Goal: Communication & Community: Answer question/provide support

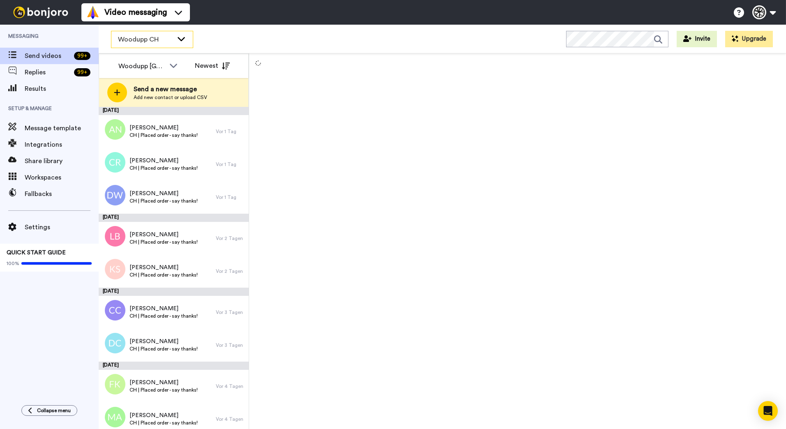
click at [179, 35] on icon at bounding box center [181, 39] width 10 height 8
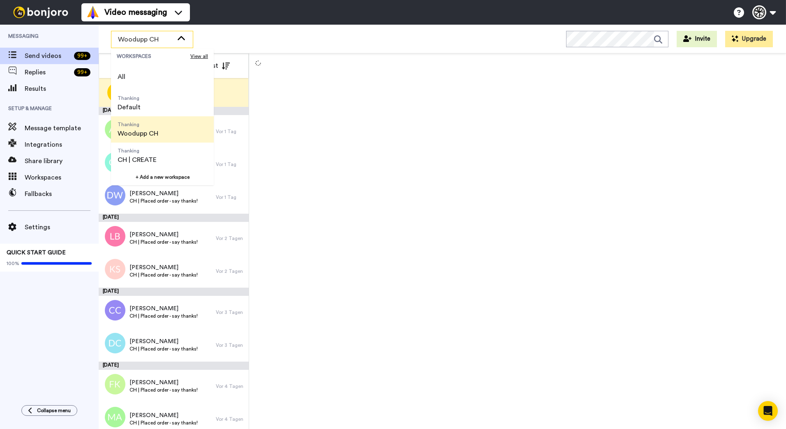
scroll to position [26, 0]
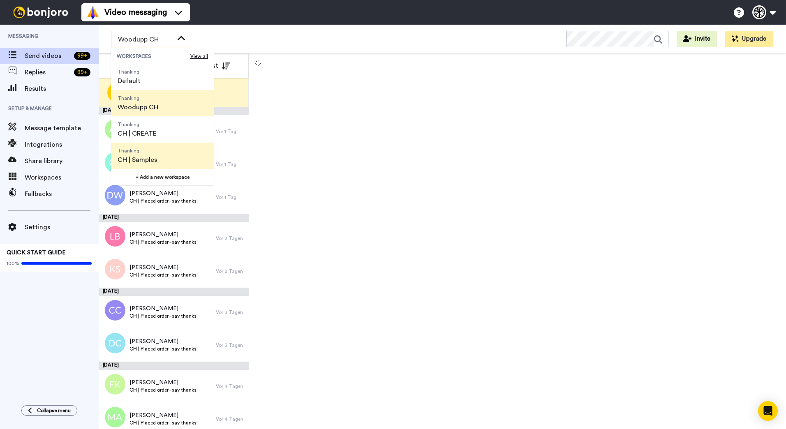
click at [154, 152] on span "Thanking" at bounding box center [137, 151] width 39 height 7
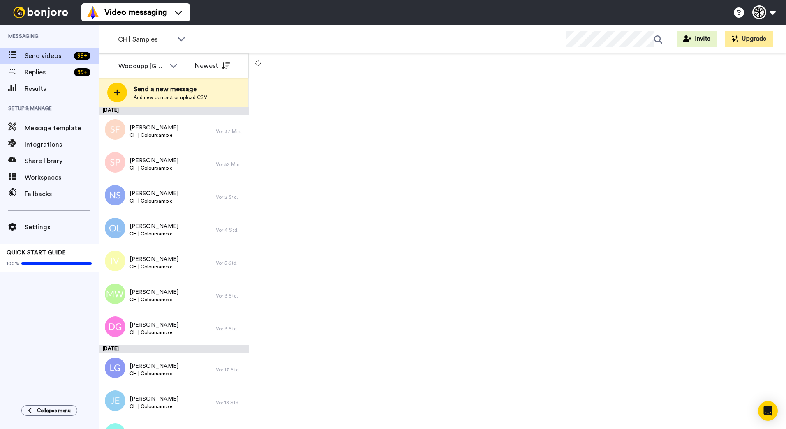
scroll to position [516, 0]
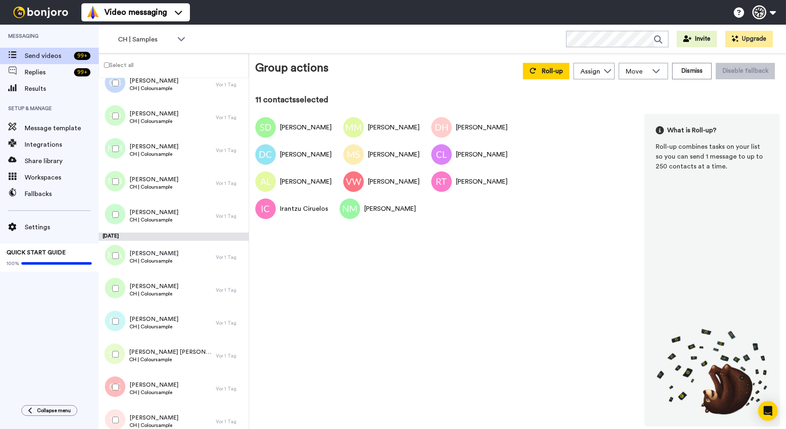
scroll to position [1243, 0]
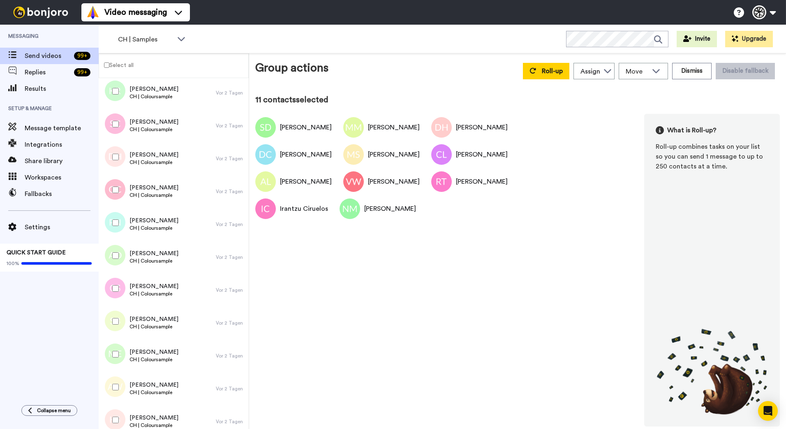
click at [112, 256] on div at bounding box center [114, 255] width 30 height 29
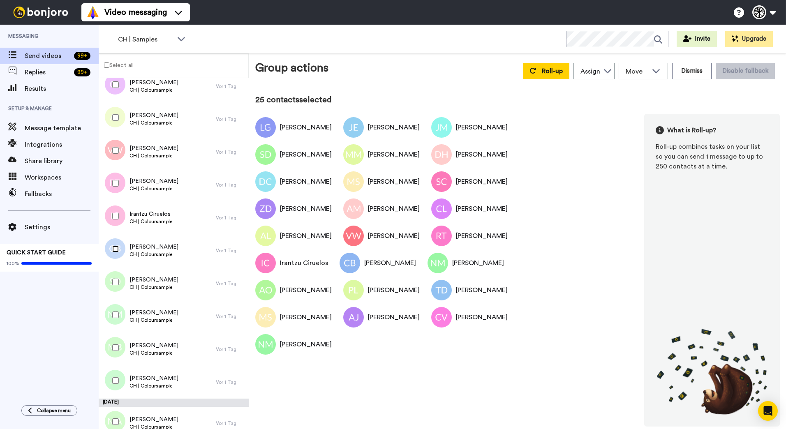
scroll to position [617, 0]
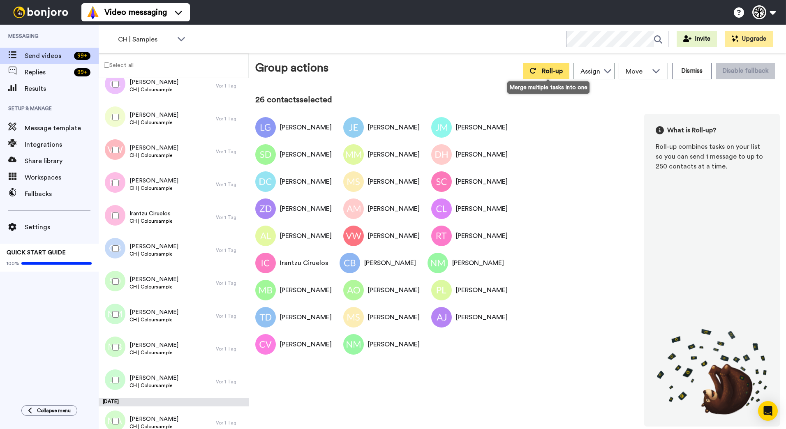
click at [543, 68] on button "Roll-up" at bounding box center [546, 71] width 46 height 16
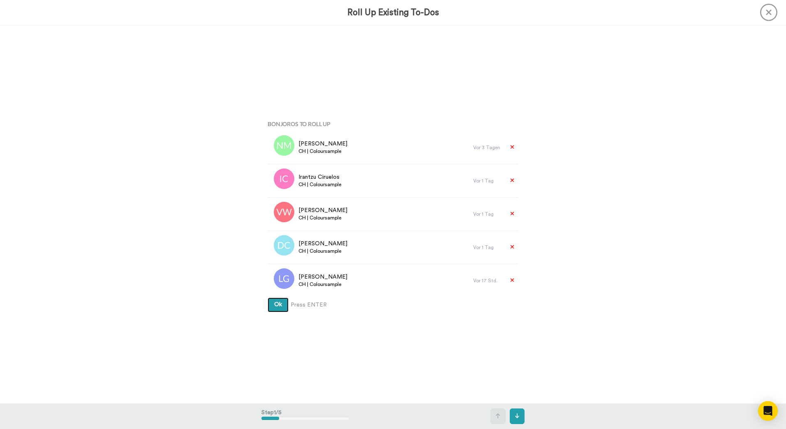
click at [268, 297] on button "Ok" at bounding box center [278, 304] width 21 height 15
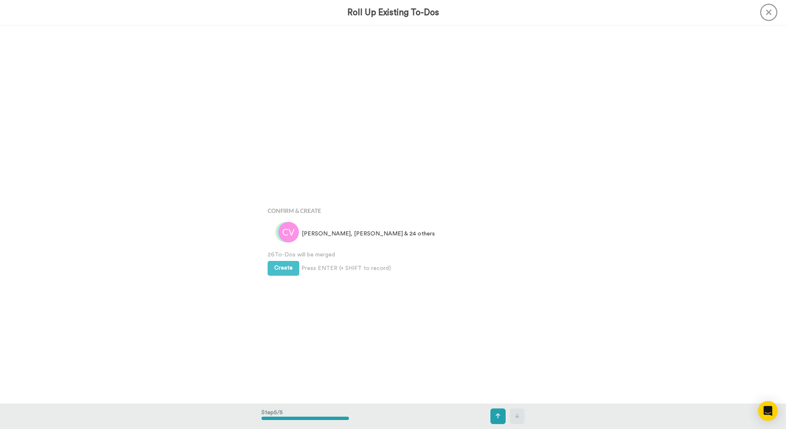
scroll to position [1513, 0]
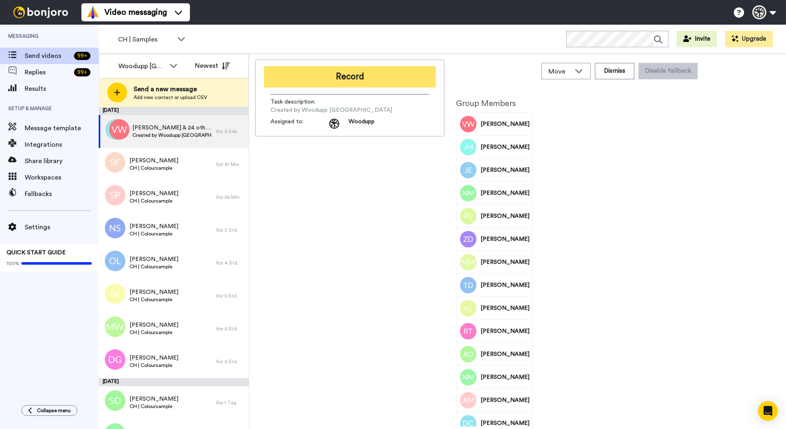
click at [299, 76] on button "Record" at bounding box center [350, 76] width 172 height 21
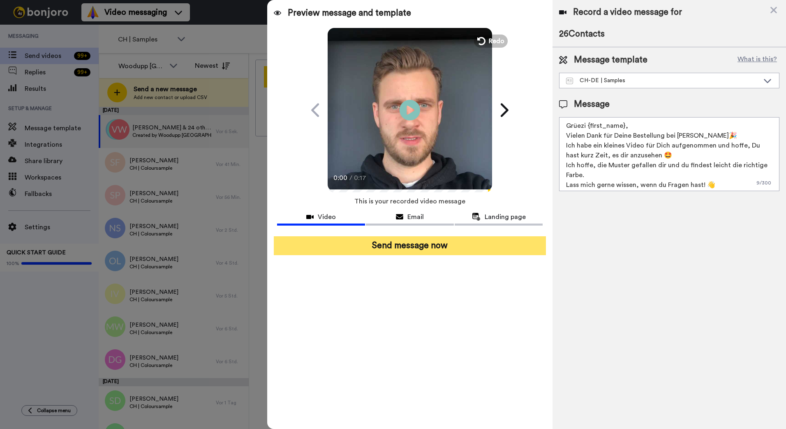
click at [411, 248] on button "Send message now" at bounding box center [410, 245] width 272 height 19
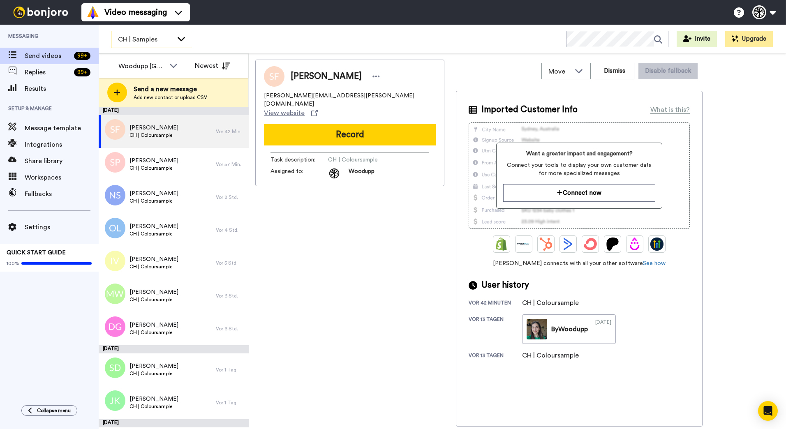
click at [180, 44] on div "CH | Samples" at bounding box center [151, 39] width 81 height 16
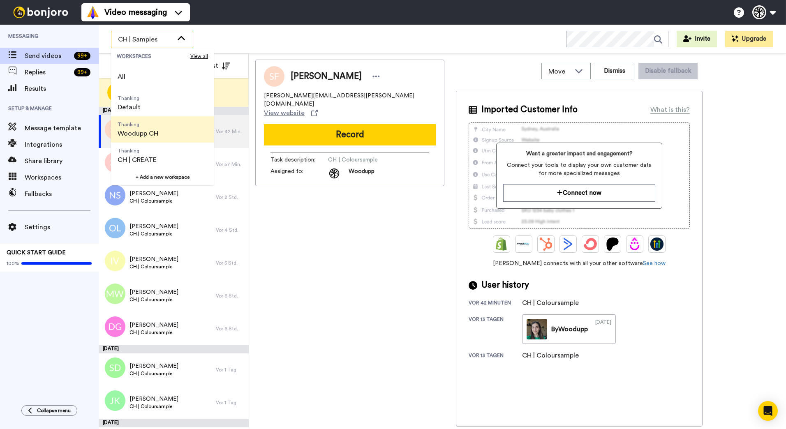
click at [158, 131] on span "Thanking Woodupp CH" at bounding box center [138, 129] width 54 height 26
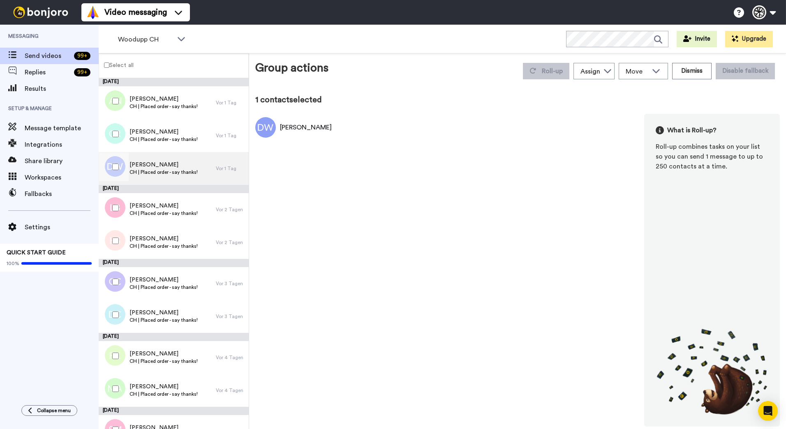
click at [158, 173] on span "CH | Placed order - say thanks!" at bounding box center [163, 172] width 68 height 7
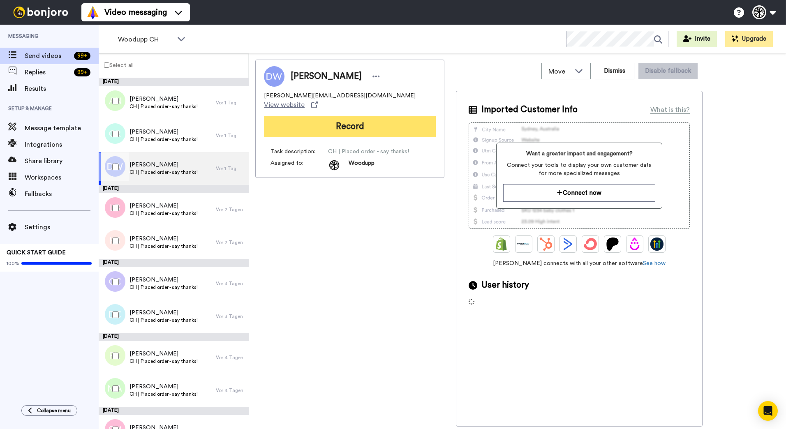
click at [338, 116] on button "Record" at bounding box center [350, 126] width 172 height 21
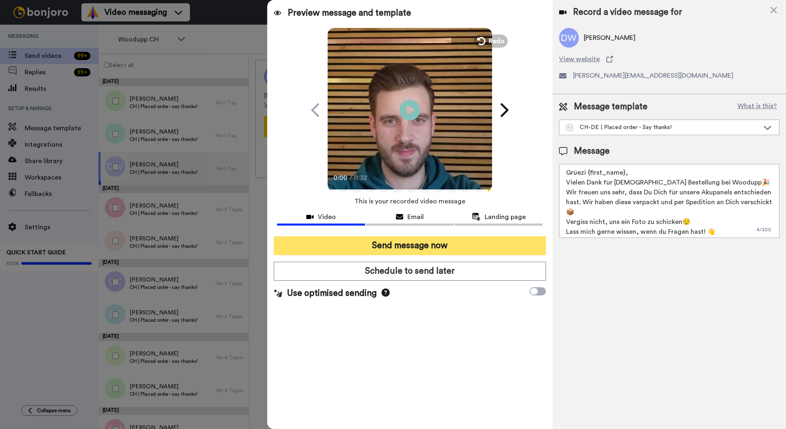
click at [457, 247] on button "Send message now" at bounding box center [410, 245] width 272 height 19
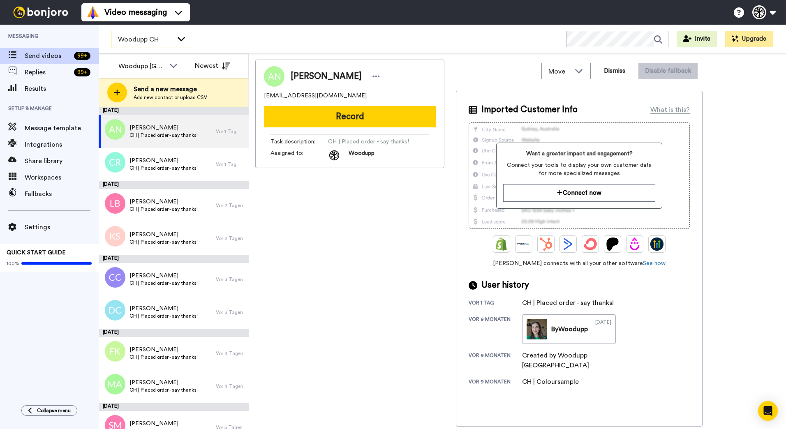
click at [147, 33] on div "Woodupp CH" at bounding box center [151, 39] width 81 height 16
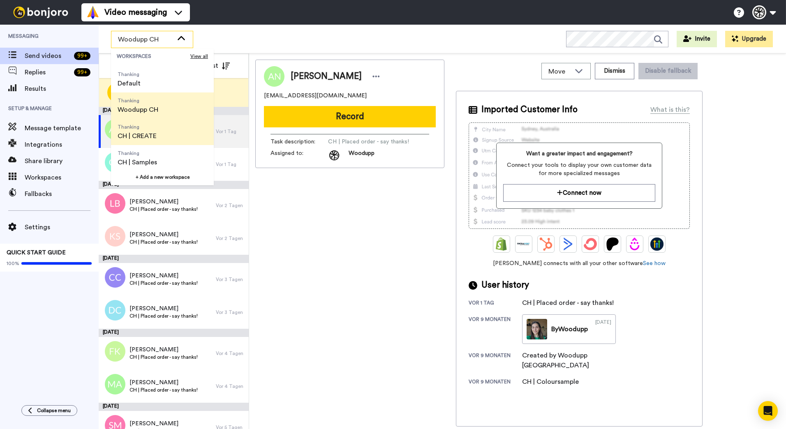
scroll to position [26, 0]
click at [175, 136] on li "Thanking CH | CREATE" at bounding box center [162, 129] width 103 height 26
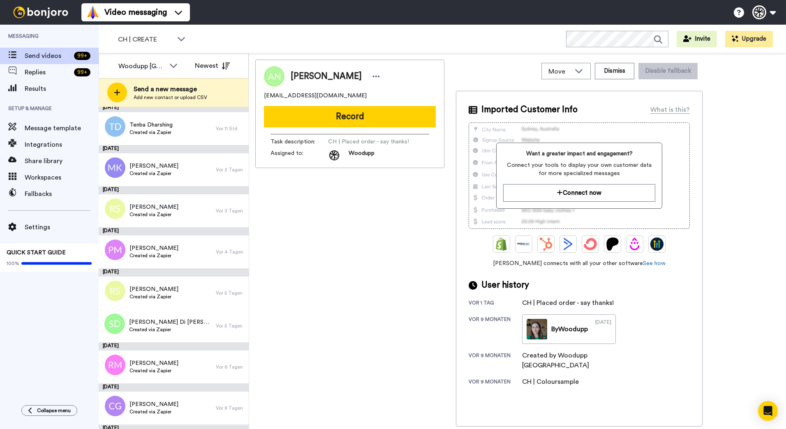
scroll to position [0, 0]
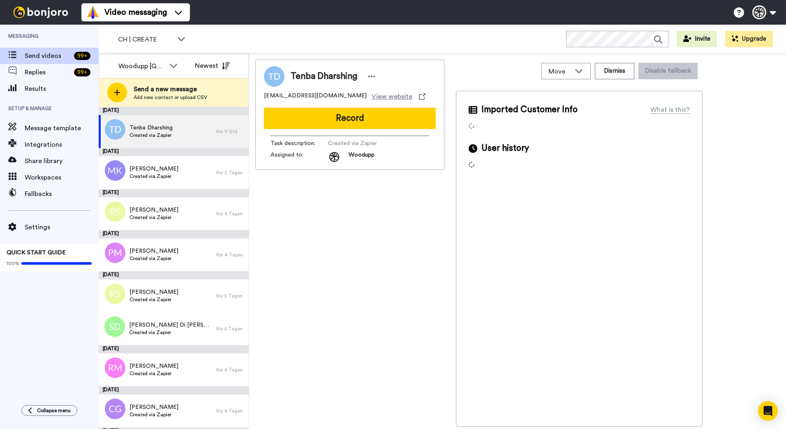
click at [387, 246] on div "Tenba Dharshing Tdharshing@bluewin.ch View website Record Task description : Cr…" at bounding box center [349, 243] width 189 height 367
